Goal: Submit feedback/report problem: Submit feedback/report problem

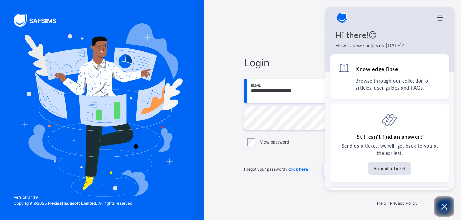
click at [300, 188] on div "**********" at bounding box center [332, 116] width 190 height 155
click at [442, 205] on icon "Open asap" at bounding box center [444, 207] width 6 height 6
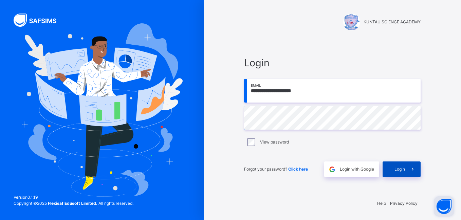
click at [393, 170] on div "Login" at bounding box center [401, 170] width 38 height 16
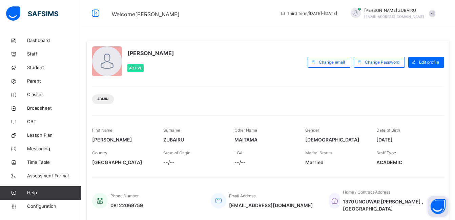
click at [403, 162] on span "ACADEMIC" at bounding box center [407, 162] width 61 height 7
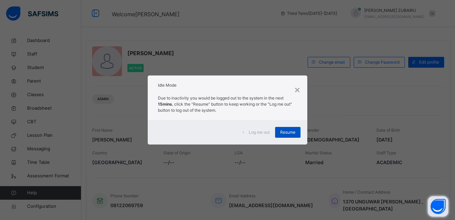
click at [287, 132] on span "Resume" at bounding box center [287, 133] width 15 height 6
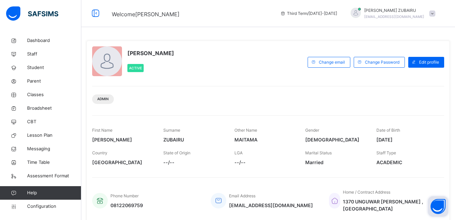
click at [234, 76] on div "SAGEER ZUBAIRU MAITAMA Active" at bounding box center [198, 62] width 212 height 32
click at [39, 96] on span "Classes" at bounding box center [54, 95] width 54 height 7
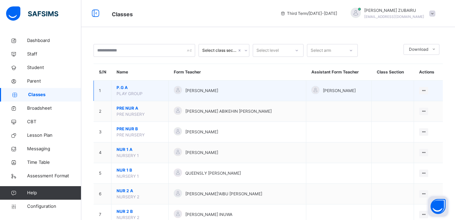
click at [138, 93] on span "PLAY GROUP" at bounding box center [130, 93] width 26 height 5
click at [121, 86] on span "P.G A" at bounding box center [140, 88] width 47 height 6
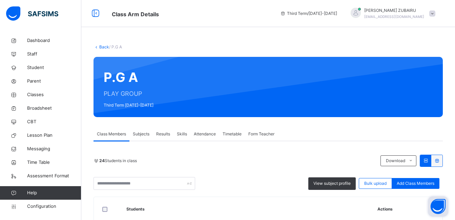
click at [96, 47] on icon at bounding box center [97, 46] width 6 height 5
click at [101, 47] on link "Back" at bounding box center [104, 46] width 10 height 5
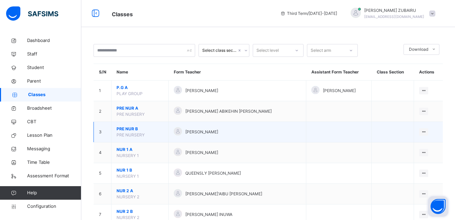
click at [126, 128] on span "PRE NUR B" at bounding box center [140, 129] width 47 height 6
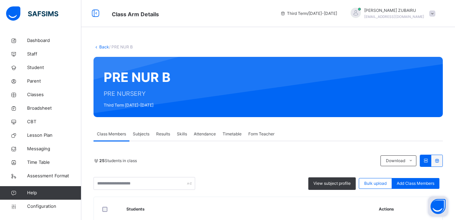
click at [332, 14] on span "Third Term / 2024-2025" at bounding box center [308, 14] width 57 height 6
click at [286, 14] on icon at bounding box center [283, 13] width 6 height 5
click at [100, 46] on link "Back" at bounding box center [104, 46] width 10 height 5
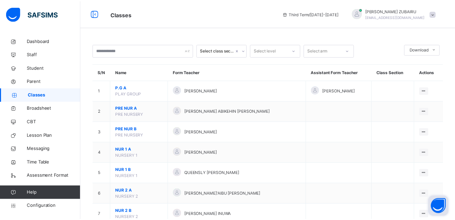
scroll to position [22, 0]
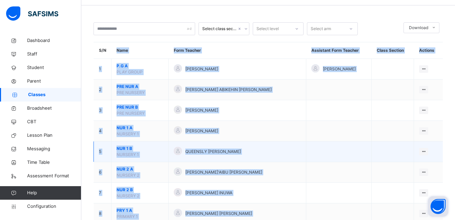
drag, startPoint x: 203, startPoint y: 235, endPoint x: 301, endPoint y: 142, distance: 135.3
click at [307, 142] on td at bounding box center [339, 152] width 65 height 21
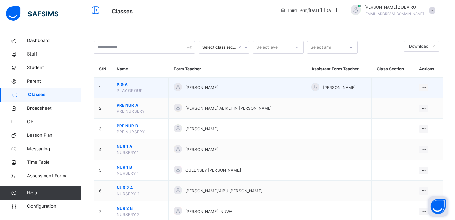
scroll to position [0, 0]
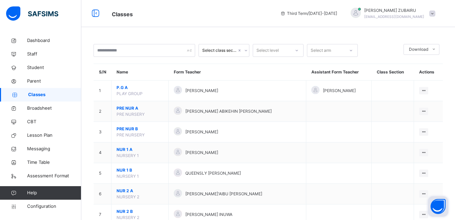
click at [189, 17] on span "Classes" at bounding box center [191, 13] width 158 height 11
click at [39, 206] on span "Configuration" at bounding box center [54, 206] width 54 height 7
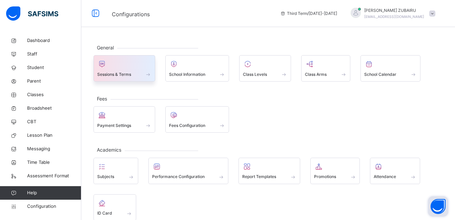
click at [127, 71] on div "Sessions & Terms" at bounding box center [124, 74] width 54 height 7
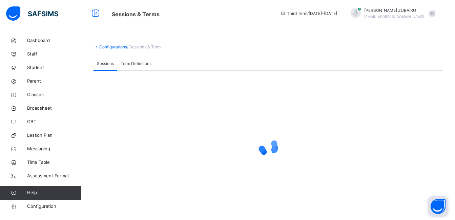
click at [436, 201] on button "Open asap" at bounding box center [438, 207] width 20 height 20
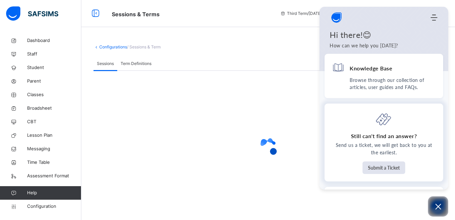
click at [394, 145] on p "Send us a ticket, we will get back to you at the earliest." at bounding box center [384, 149] width 104 height 15
click at [377, 166] on button "Submit a Ticket" at bounding box center [384, 168] width 43 height 13
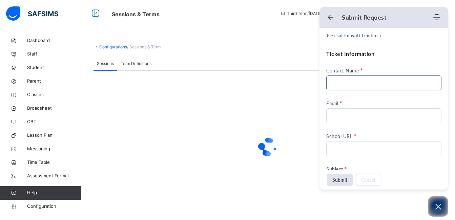
click at [357, 82] on input "Contact Name" at bounding box center [384, 83] width 115 height 15
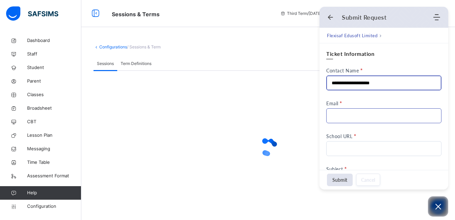
type input "**********"
click at [341, 116] on input "Email" at bounding box center [384, 116] width 115 height 15
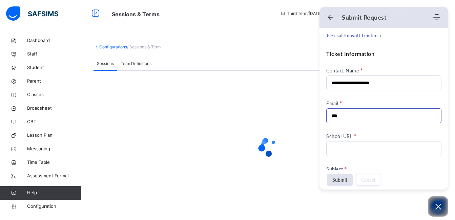
type input "**********"
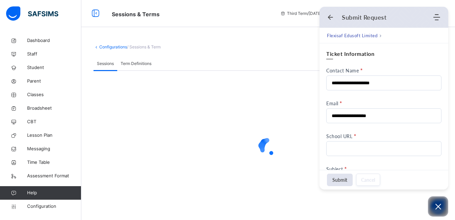
scroll to position [68, 0]
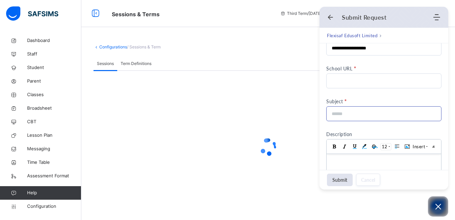
click at [368, 115] on input at bounding box center [382, 114] width 100 height 14
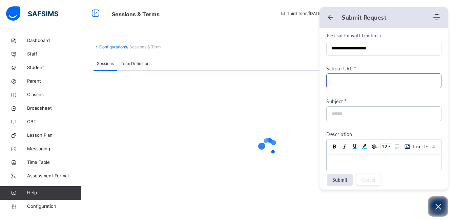
click at [357, 79] on input "School URL" at bounding box center [384, 81] width 115 height 15
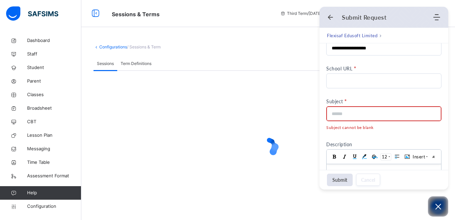
click at [350, 113] on div "Subject No more results found Subject cannot be blank" at bounding box center [384, 115] width 115 height 33
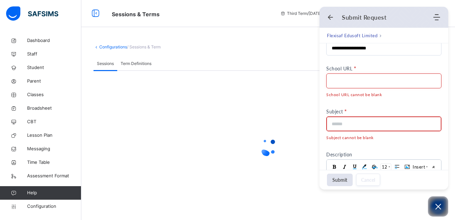
click at [350, 125] on input at bounding box center [382, 124] width 100 height 14
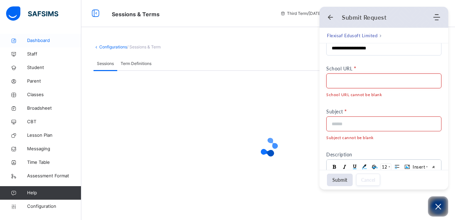
click at [32, 40] on span "Dashboard" at bounding box center [54, 40] width 54 height 7
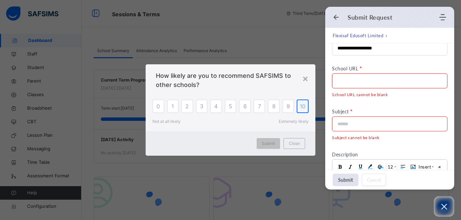
click at [299, 106] on span "10" at bounding box center [302, 106] width 6 height 8
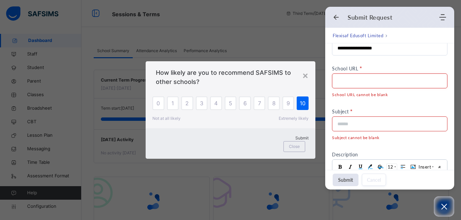
click at [295, 141] on span "Submit" at bounding box center [301, 138] width 13 height 5
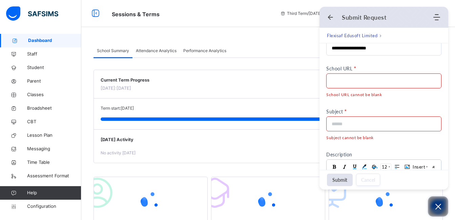
click at [438, 209] on icon "Open asap" at bounding box center [438, 207] width 8 height 8
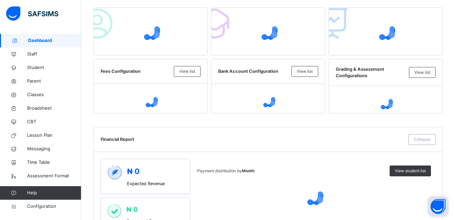
scroll to position [34, 0]
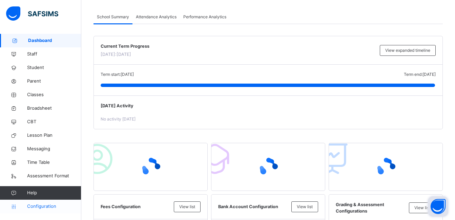
click at [27, 206] on icon at bounding box center [13, 207] width 27 height 5
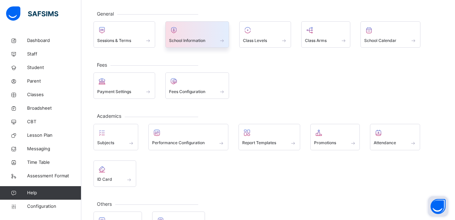
click at [194, 40] on span "School Information" at bounding box center [187, 41] width 36 height 6
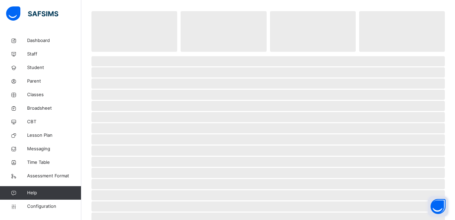
select select "**"
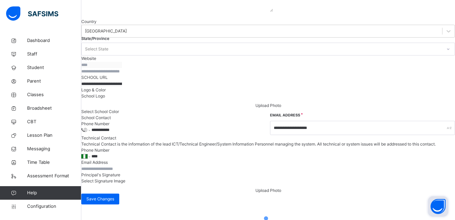
scroll to position [193, 0]
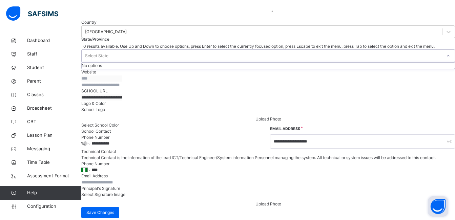
click at [447, 59] on icon at bounding box center [449, 56] width 4 height 7
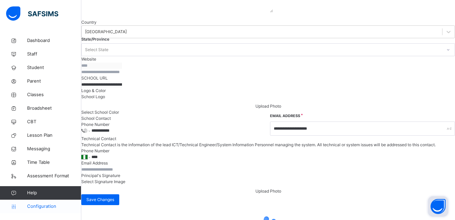
click at [39, 206] on span "Configuration" at bounding box center [54, 206] width 54 height 7
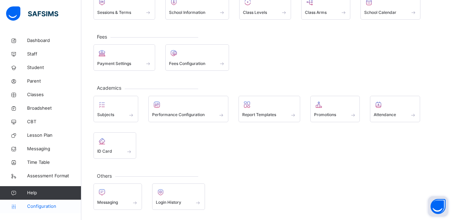
scroll to position [62, 0]
click at [442, 208] on button "Open asap" at bounding box center [438, 207] width 20 height 20
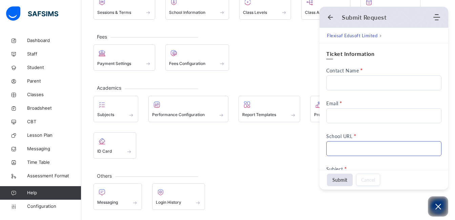
scroll to position [0, 0]
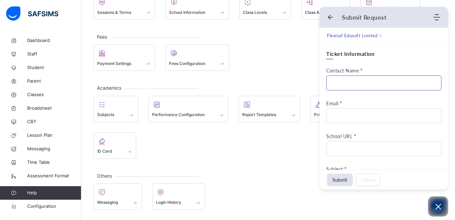
click at [373, 81] on input "Contact Name" at bounding box center [384, 83] width 115 height 15
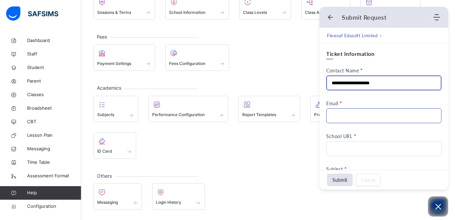
type input "**********"
click at [363, 117] on input "Email" at bounding box center [384, 116] width 115 height 15
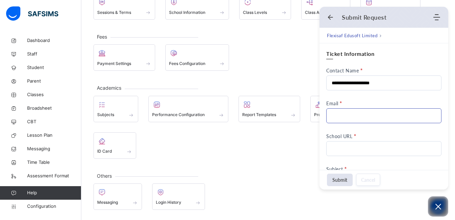
type input "**********"
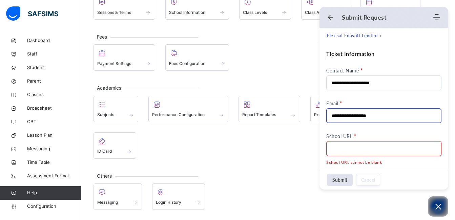
click at [348, 147] on input "School URL" at bounding box center [384, 148] width 115 height 15
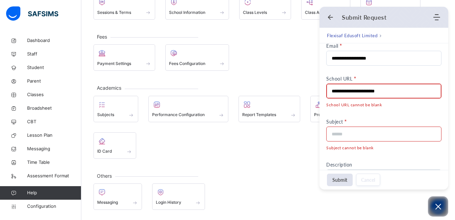
scroll to position [68, 0]
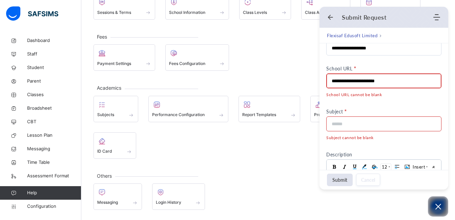
type input "**********"
click at [366, 123] on input at bounding box center [382, 124] width 100 height 14
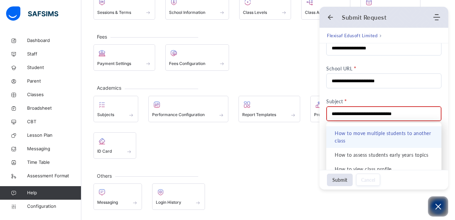
scroll to position [0, 0]
type input "**********"
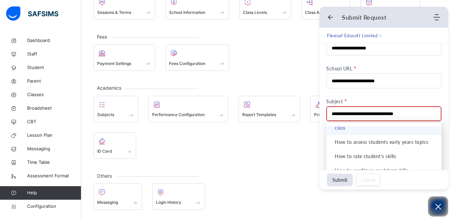
scroll to position [14, 0]
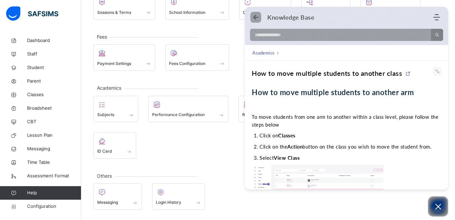
click at [257, 17] on use "Back" at bounding box center [256, 17] width 5 height 5
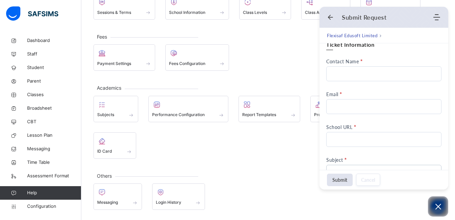
scroll to position [0, 0]
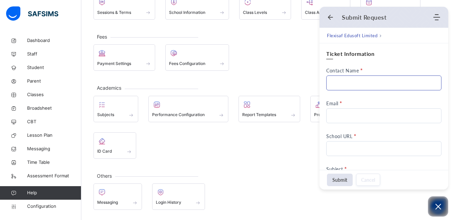
click at [352, 82] on input "Contact Name" at bounding box center [384, 83] width 115 height 15
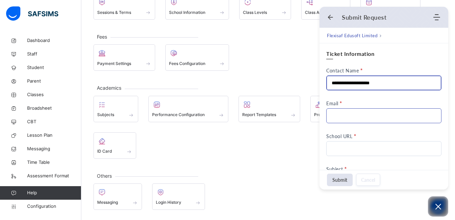
type input "**********"
click at [354, 116] on input "Email" at bounding box center [384, 116] width 115 height 15
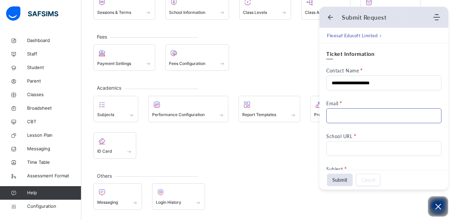
type input "**********"
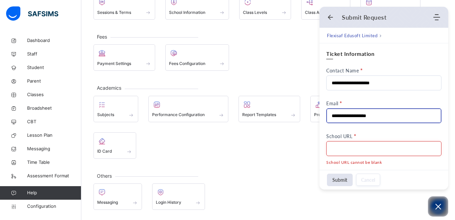
click at [352, 148] on input "School URL" at bounding box center [384, 148] width 115 height 15
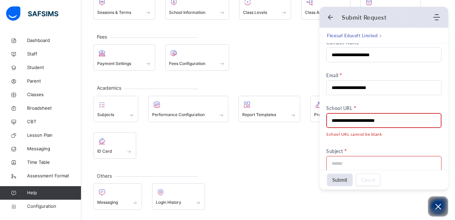
scroll to position [68, 0]
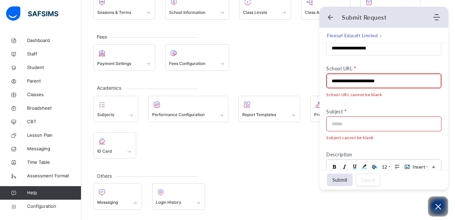
type input "**********"
click at [367, 123] on input at bounding box center [382, 124] width 100 height 14
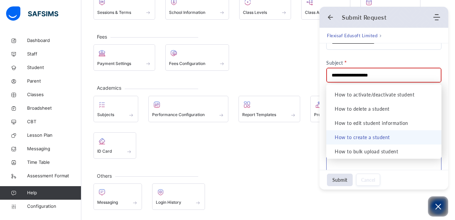
scroll to position [170, 0]
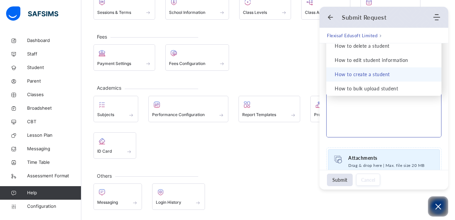
type input "**********"
click at [373, 63] on html at bounding box center [384, 100] width 115 height 75
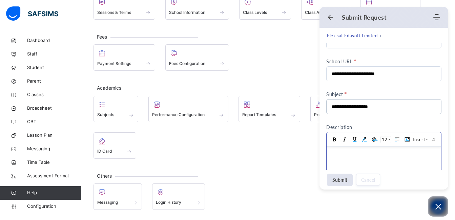
scroll to position [109, 0]
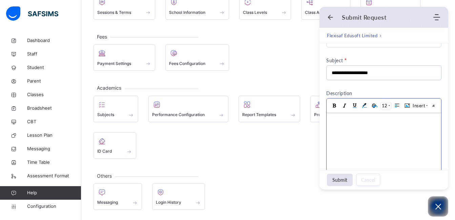
click at [363, 128] on body at bounding box center [384, 150] width 115 height 75
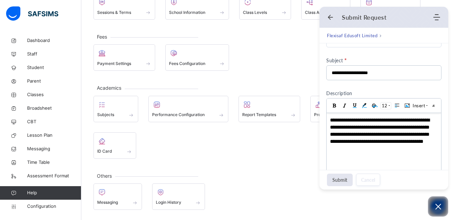
click at [344, 182] on button "Submit" at bounding box center [340, 180] width 26 height 13
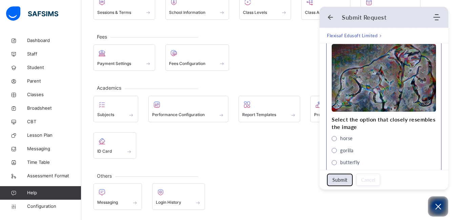
scroll to position [362, 0]
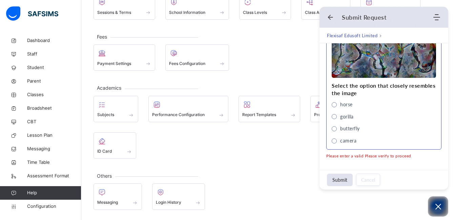
click at [335, 117] on span "gorilla" at bounding box center [334, 116] width 5 height 5
click at [345, 183] on button "Submit" at bounding box center [340, 180] width 26 height 13
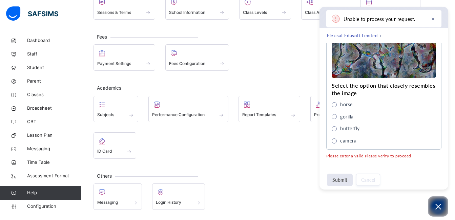
scroll to position [351, 0]
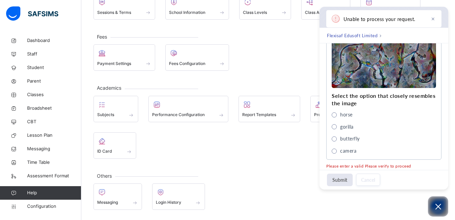
click at [345, 180] on button "Submit" at bounding box center [340, 180] width 26 height 13
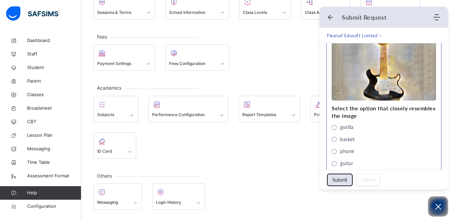
scroll to position [362, 0]
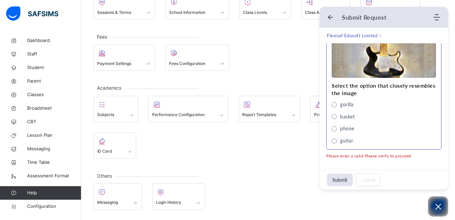
click at [335, 140] on span "guitar" at bounding box center [334, 141] width 5 height 5
click at [342, 181] on button "Submit" at bounding box center [340, 180] width 26 height 13
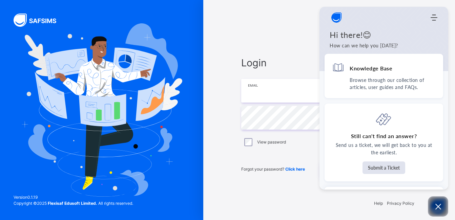
type input "**********"
